Goal: Information Seeking & Learning: Check status

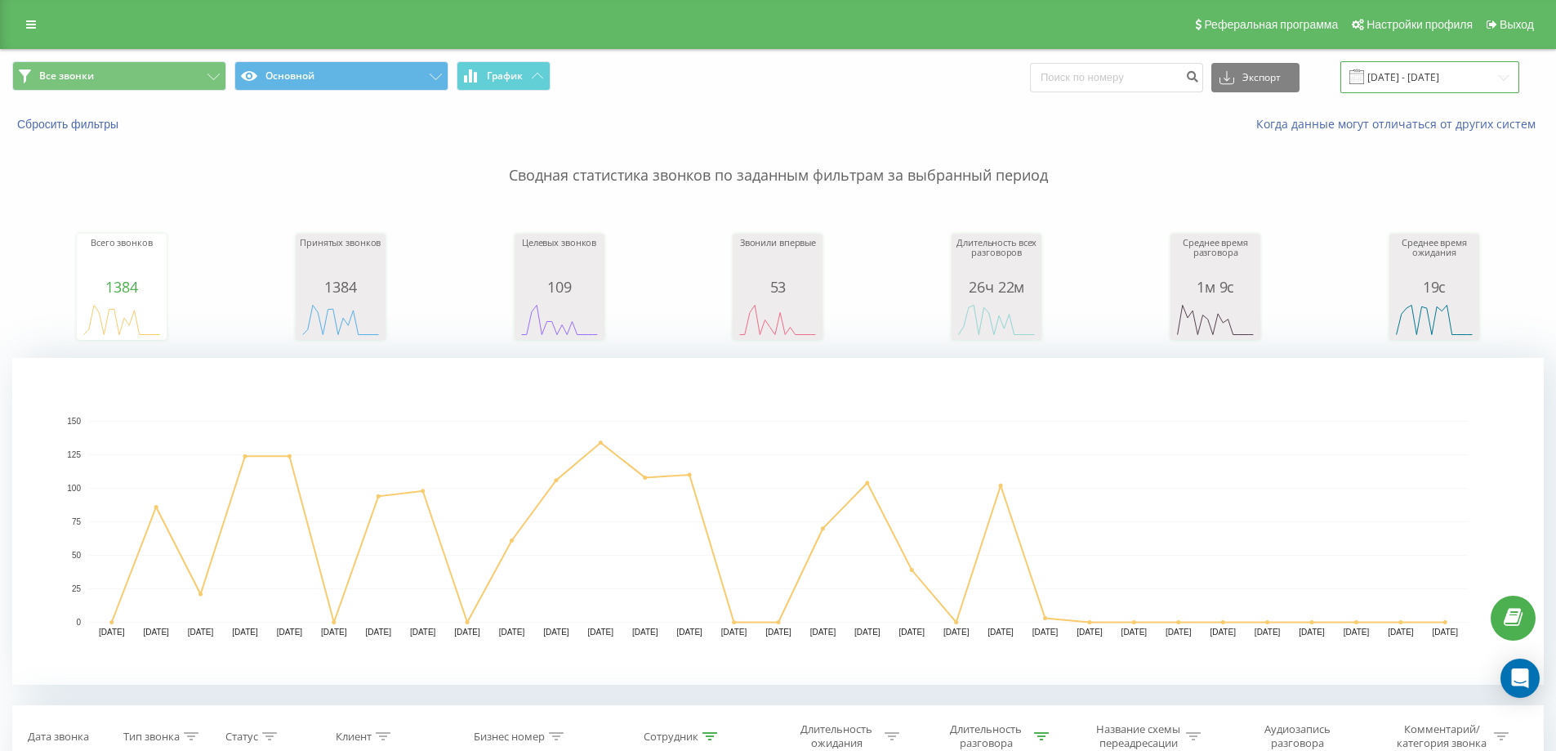
click at [1388, 72] on input "01.08.2025 - 31.08.2025" at bounding box center [1430, 77] width 179 height 32
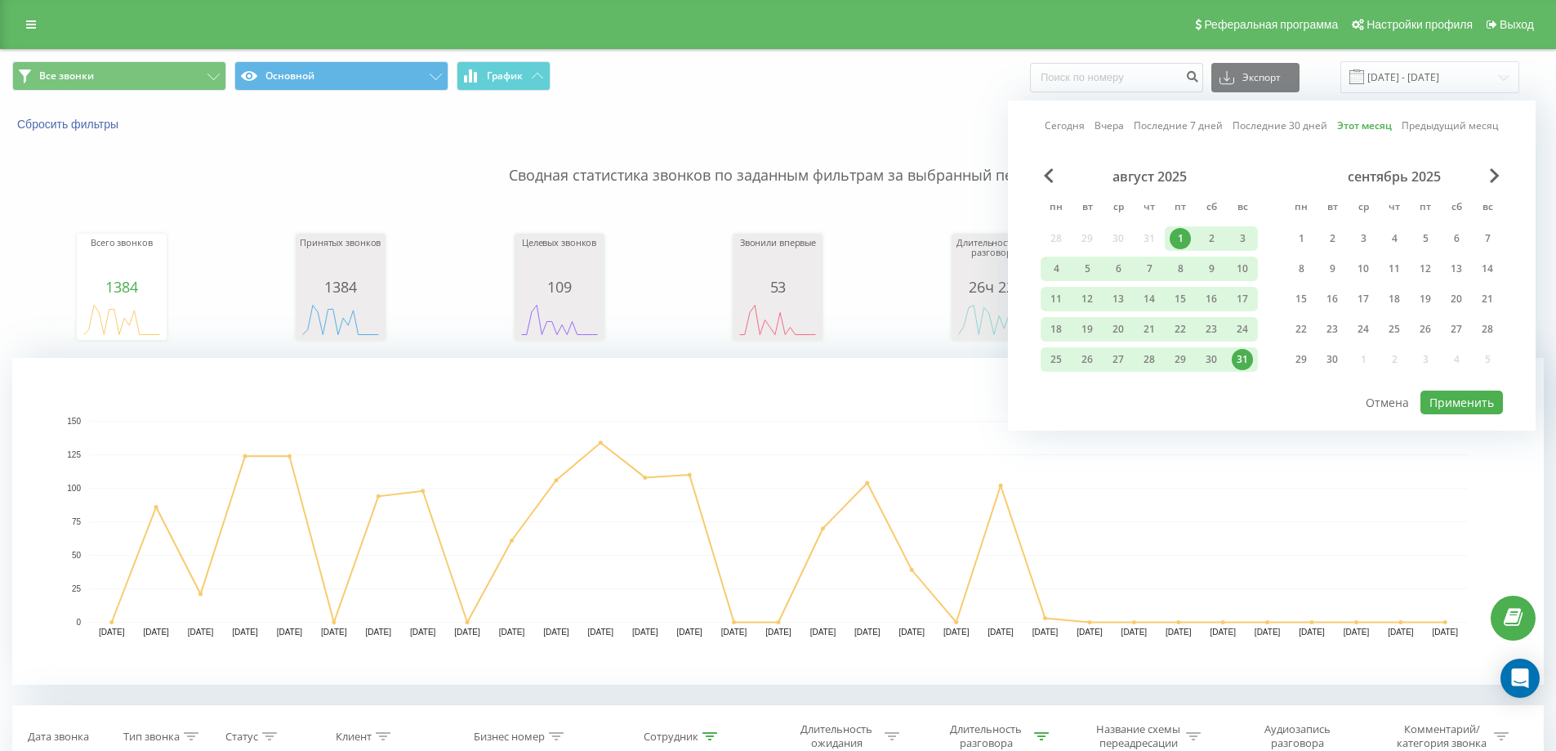
click at [1054, 129] on link "Сегодня" at bounding box center [1065, 126] width 40 height 16
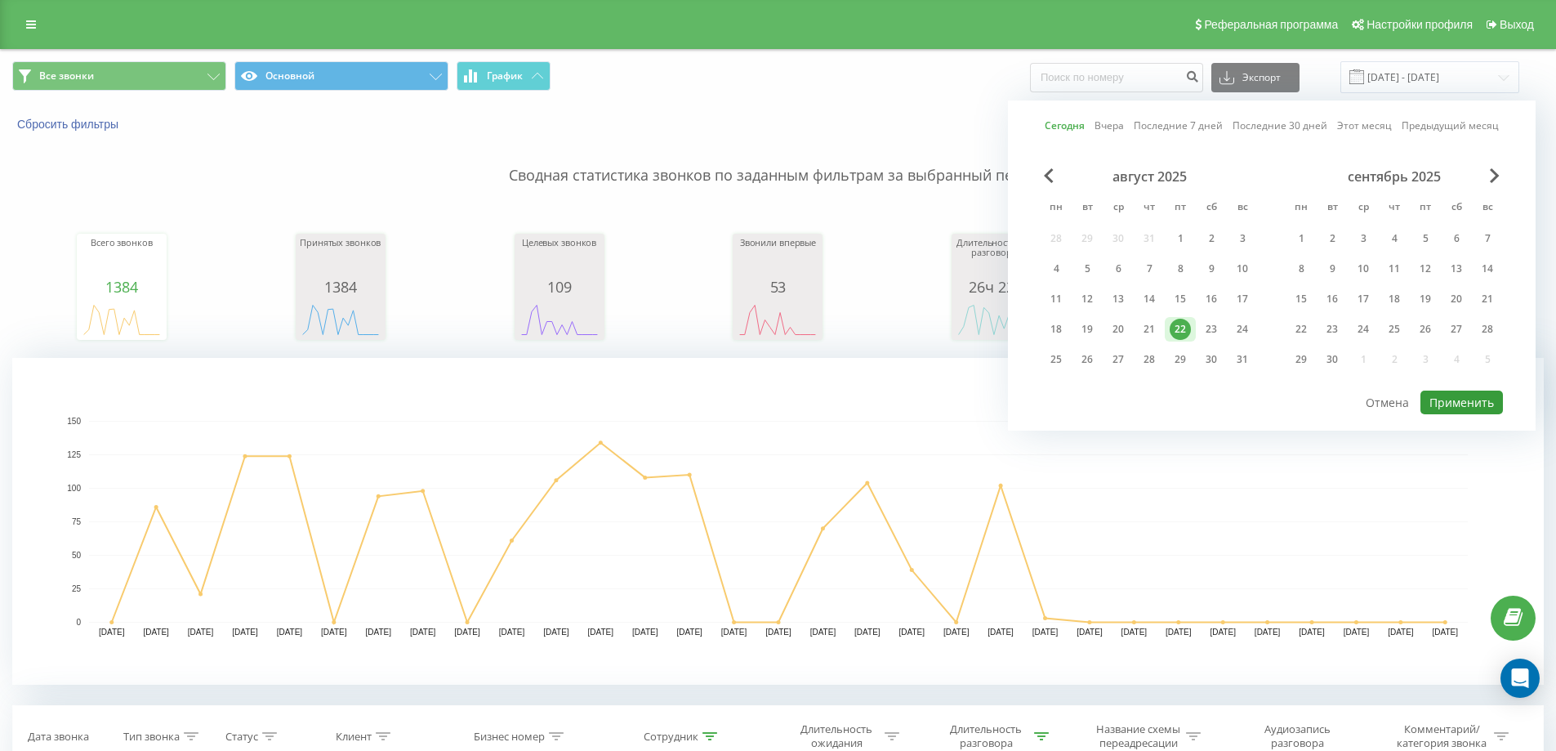
click at [1451, 395] on button "Применить" at bounding box center [1462, 403] width 83 height 24
type input "[DATE] - [DATE]"
